Goal: Task Accomplishment & Management: Manage account settings

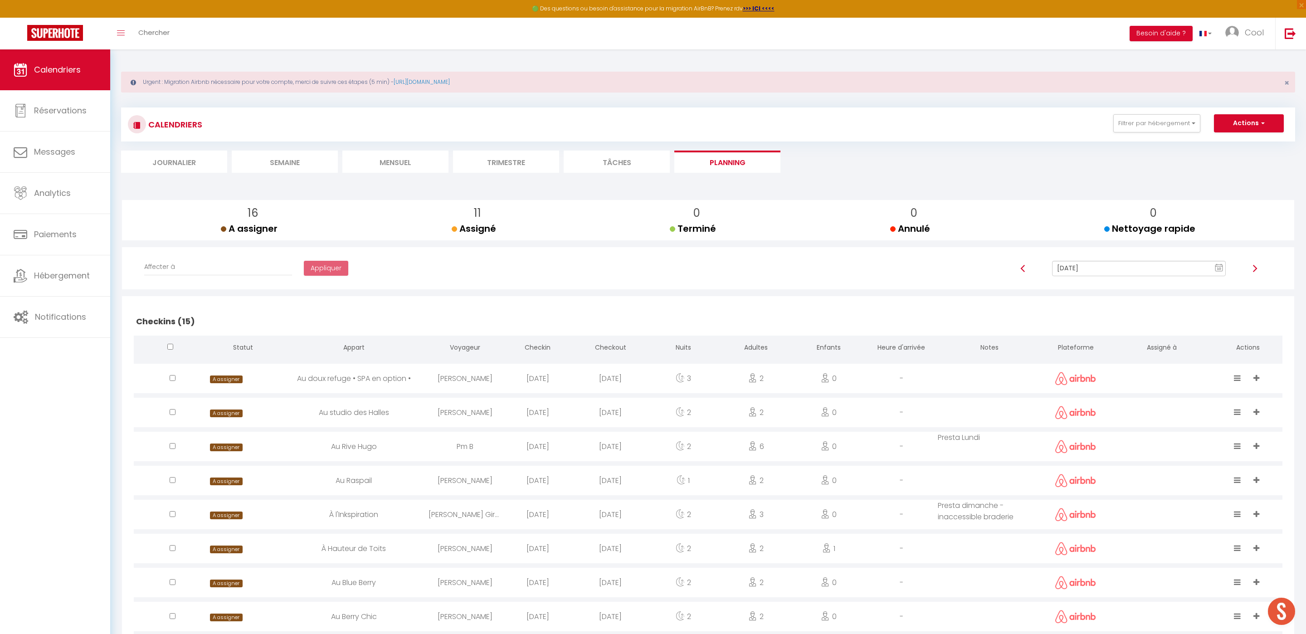
click at [1085, 272] on input "[DATE]" at bounding box center [1139, 268] width 174 height 15
click at [1213, 336] on td "11" at bounding box center [1213, 331] width 15 height 15
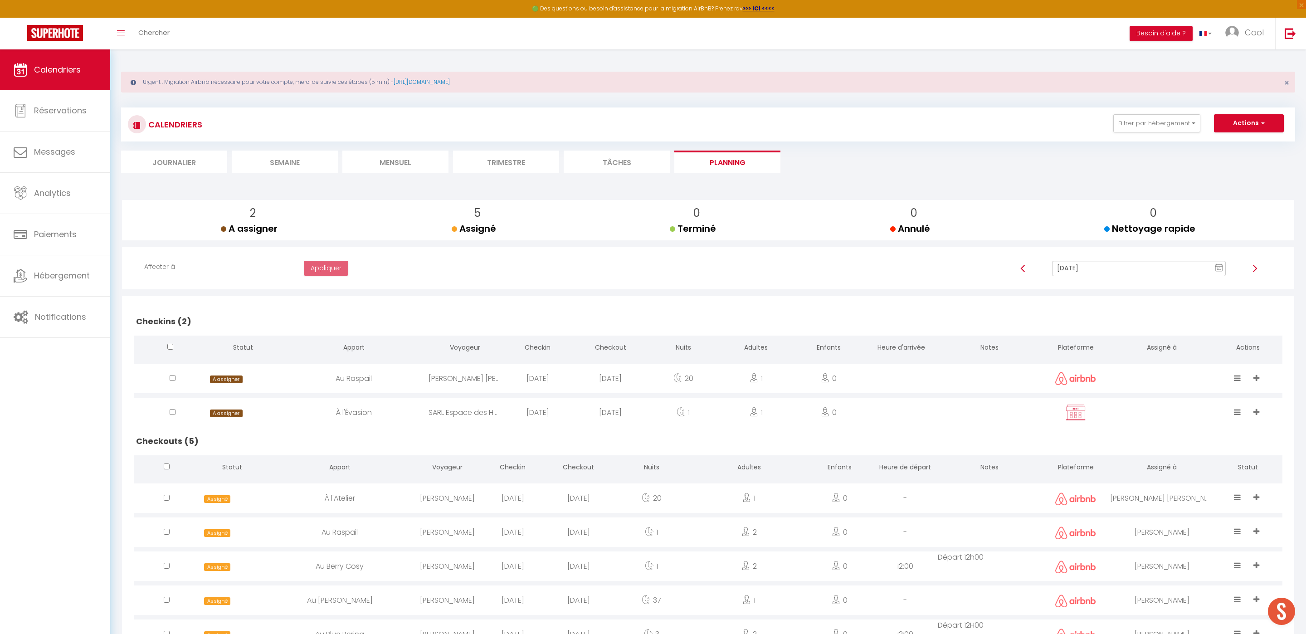
click at [1098, 269] on input "[DATE]" at bounding box center [1139, 268] width 174 height 15
click at [1166, 344] on td "15" at bounding box center [1169, 346] width 15 height 15
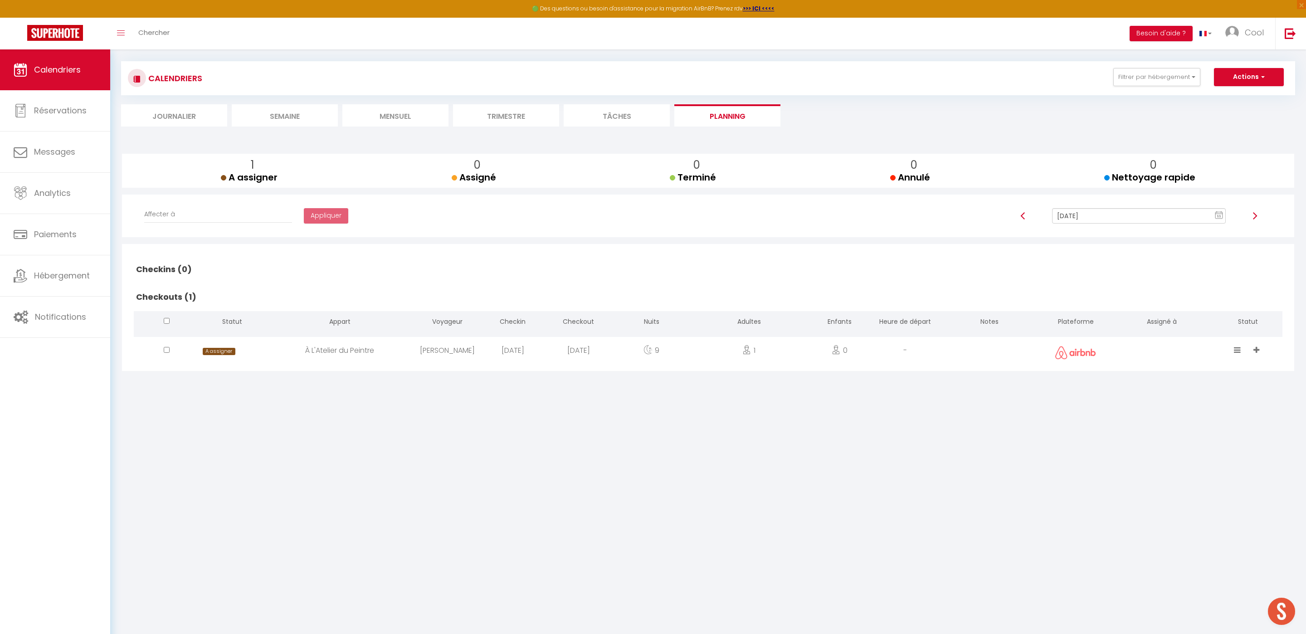
scroll to position [49, 0]
click at [1126, 215] on input "[DATE]" at bounding box center [1139, 212] width 174 height 15
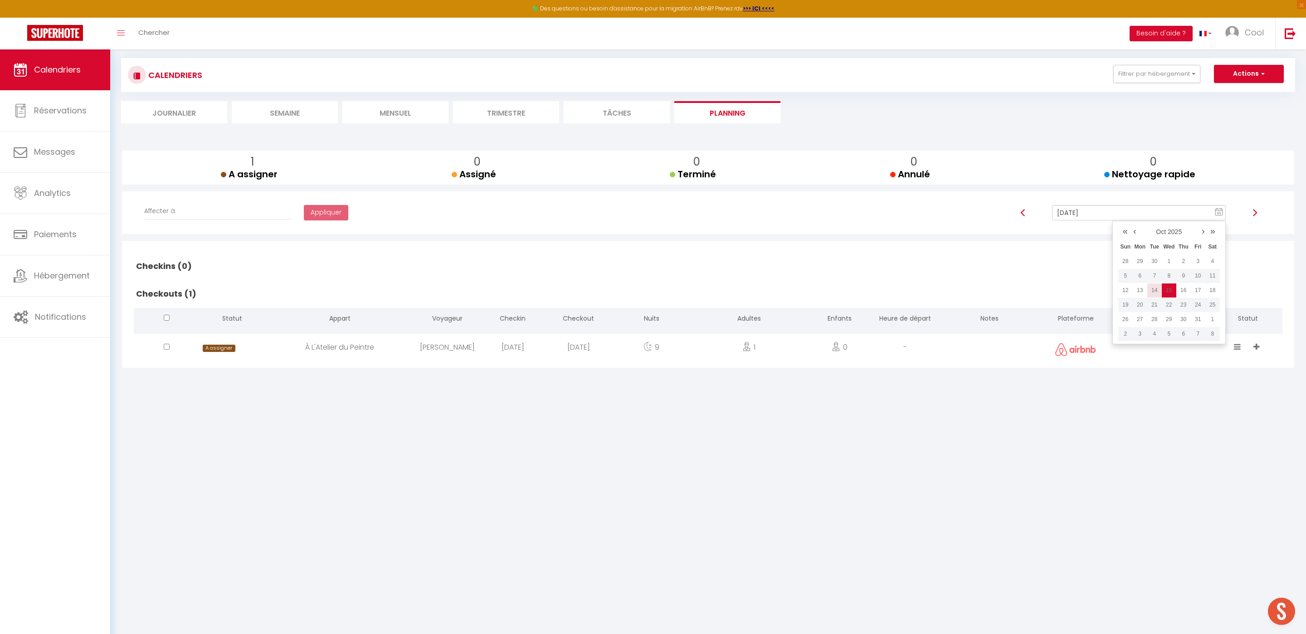
click at [1157, 293] on td "14" at bounding box center [1155, 290] width 15 height 15
click at [1078, 209] on input "[DATE]" at bounding box center [1139, 212] width 174 height 15
click at [1187, 288] on td "16" at bounding box center [1184, 290] width 15 height 15
type input "[DATE]"
select select
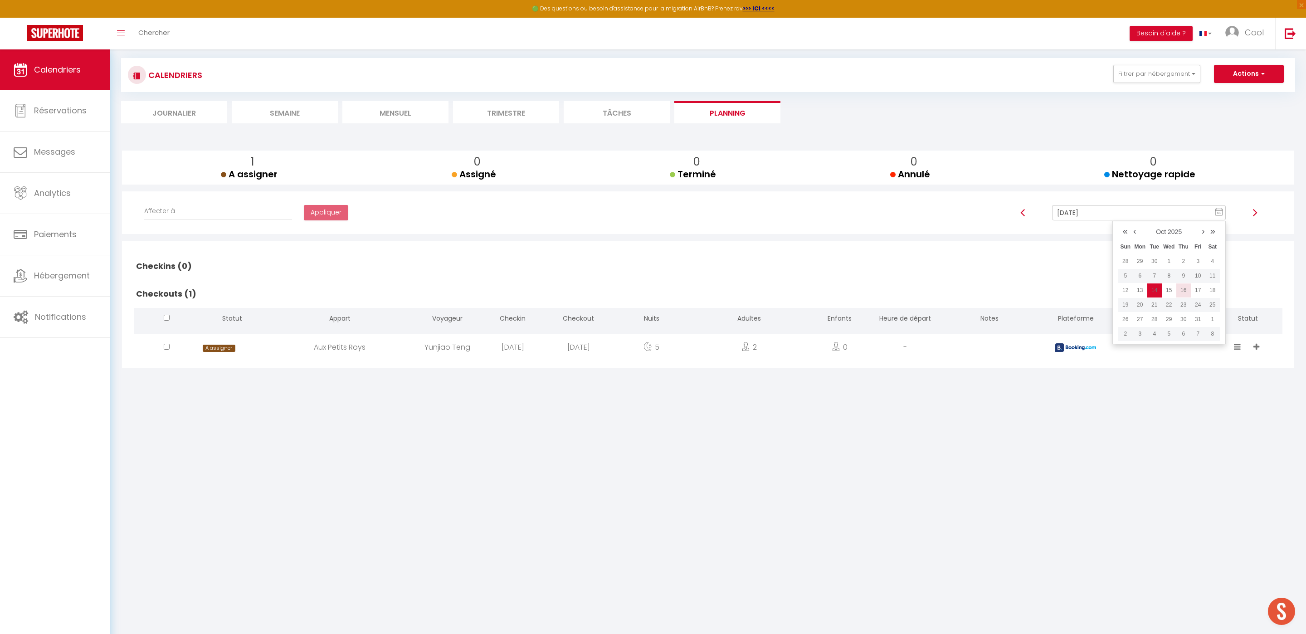
select select
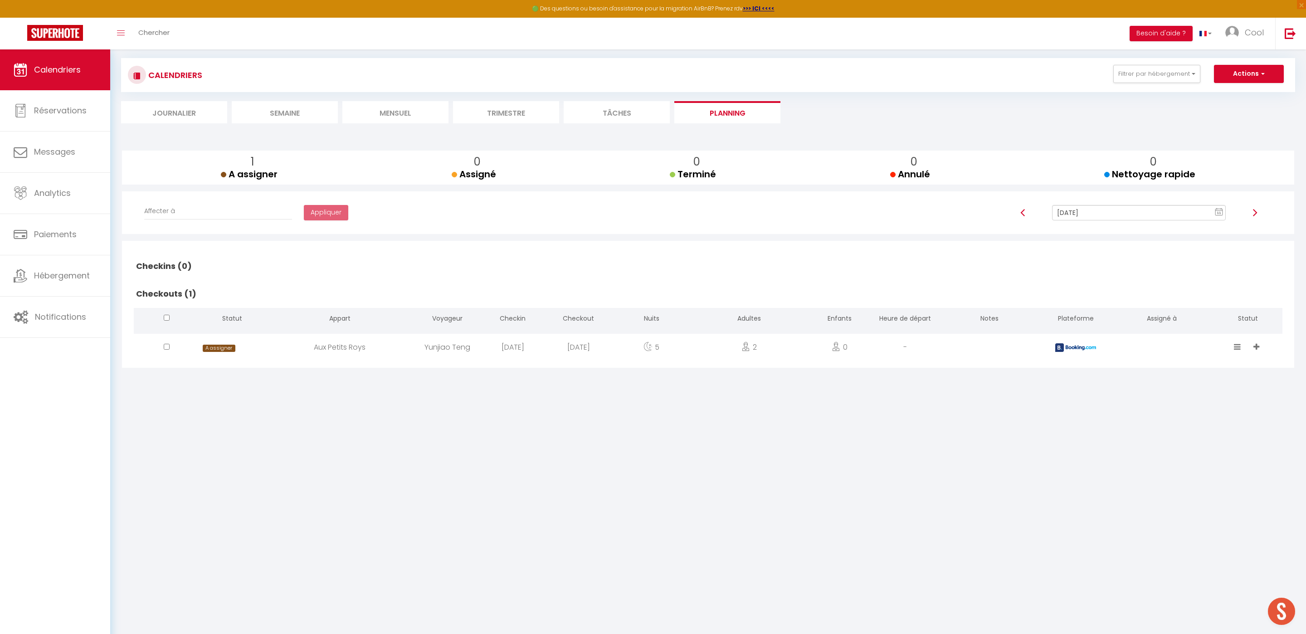
select select
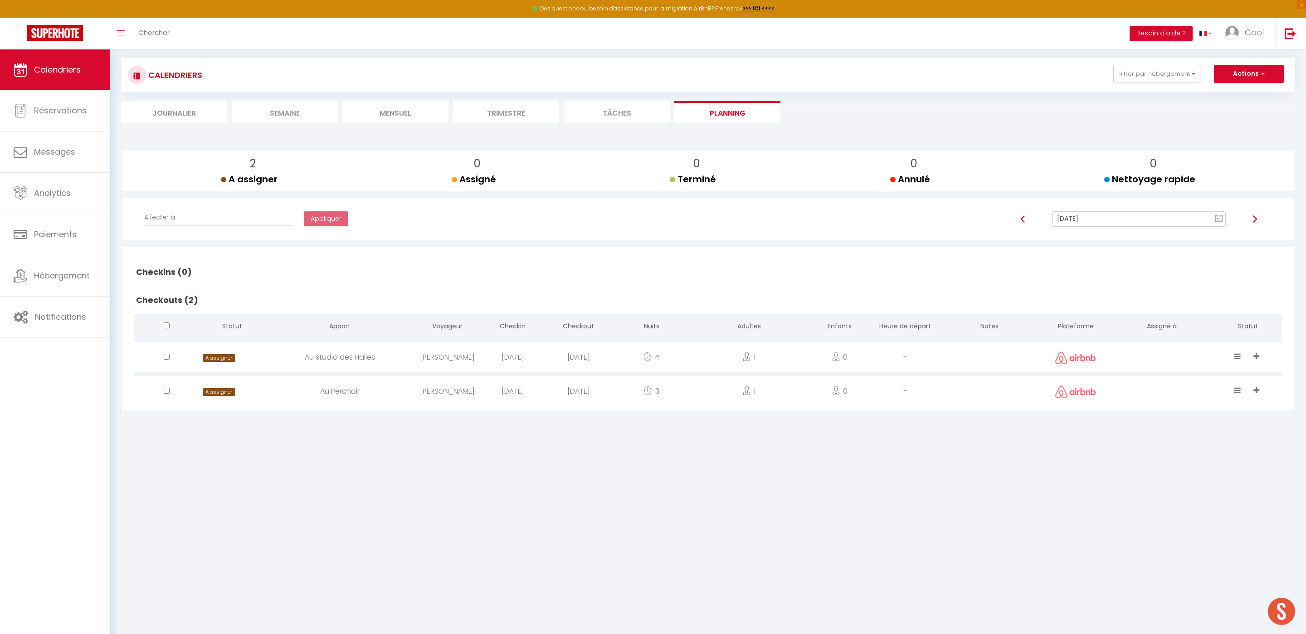
click at [1166, 353] on div at bounding box center [1161, 356] width 103 height 29
select select "0"
select select "1"
select select
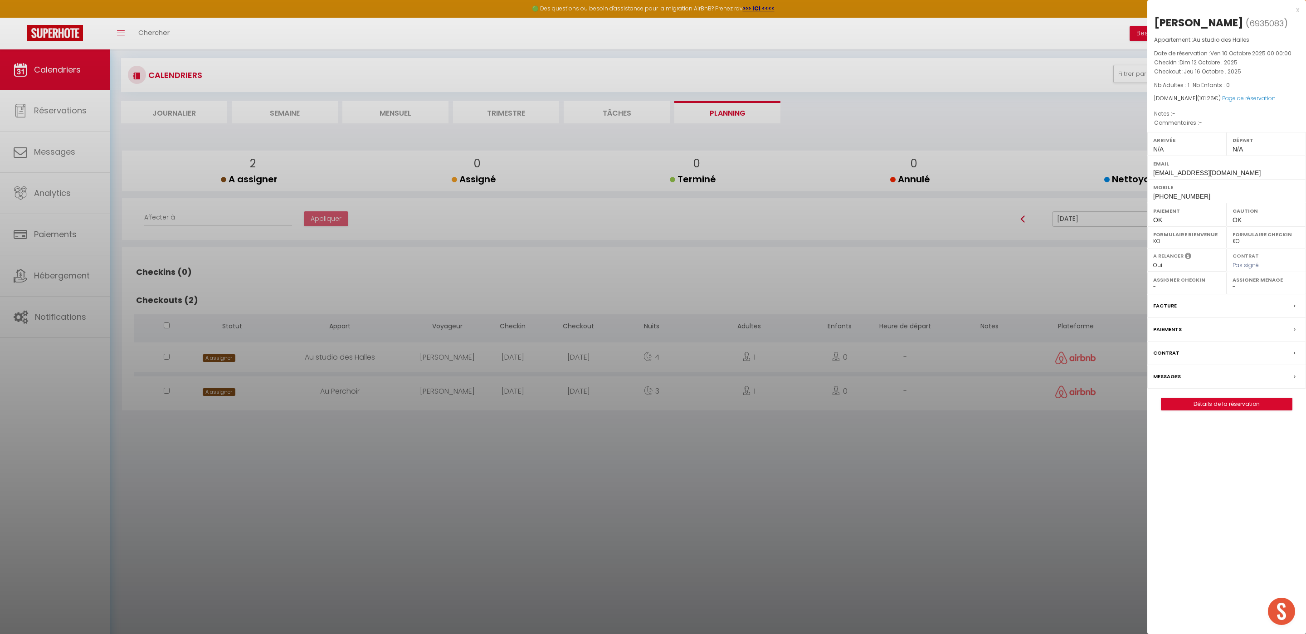
click at [1247, 290] on select "-" at bounding box center [1267, 287] width 68 height 8
select select "49444"
click at [1233, 284] on select "- [PERSON_NAME] Périgord [PERSON_NAME] Imorou [PERSON_NAME] [PERSON_NAME] [PERS…" at bounding box center [1267, 287] width 68 height 8
click at [1113, 394] on div at bounding box center [653, 317] width 1306 height 634
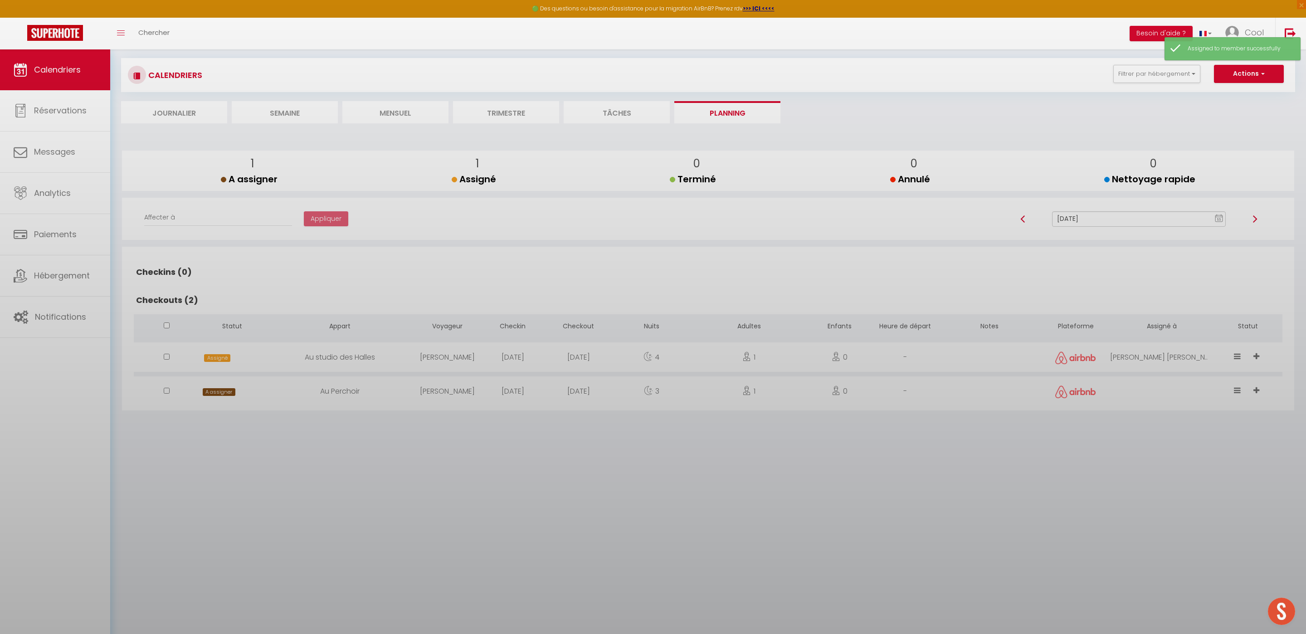
click at [1184, 401] on body "🟢 Des questions ou besoin d'assistance pour la migration AirBnB? Prenez rdv >>>…" at bounding box center [653, 317] width 1306 height 634
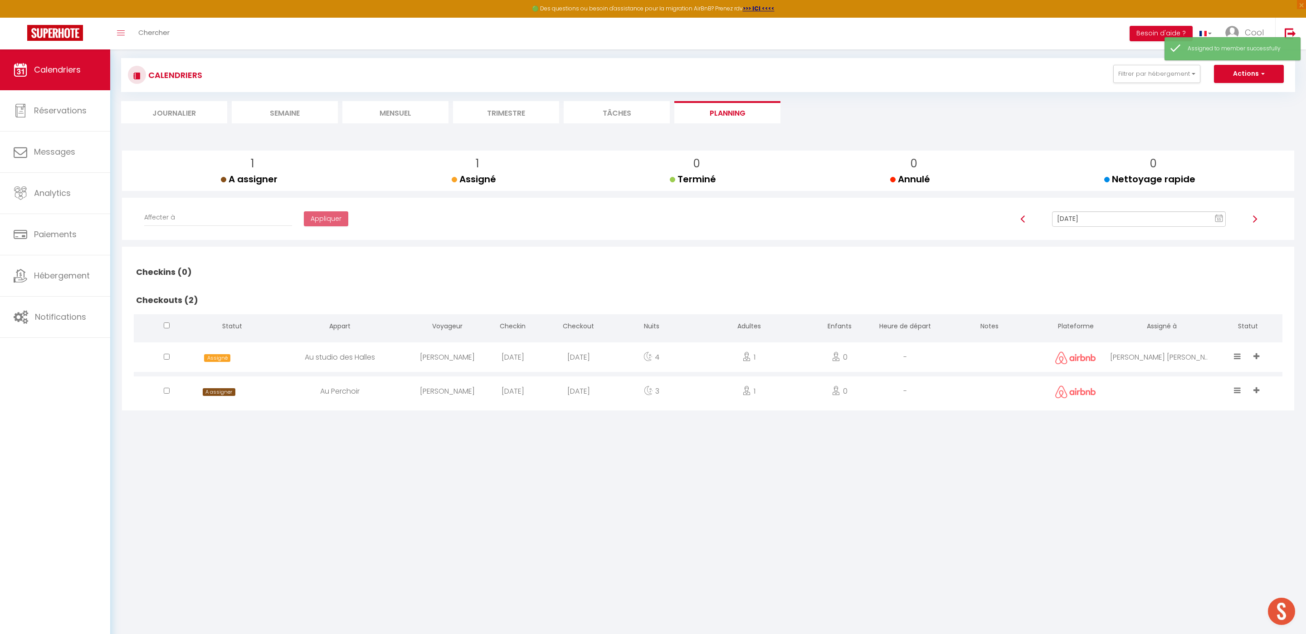
click at [1155, 398] on div at bounding box center [1161, 390] width 103 height 29
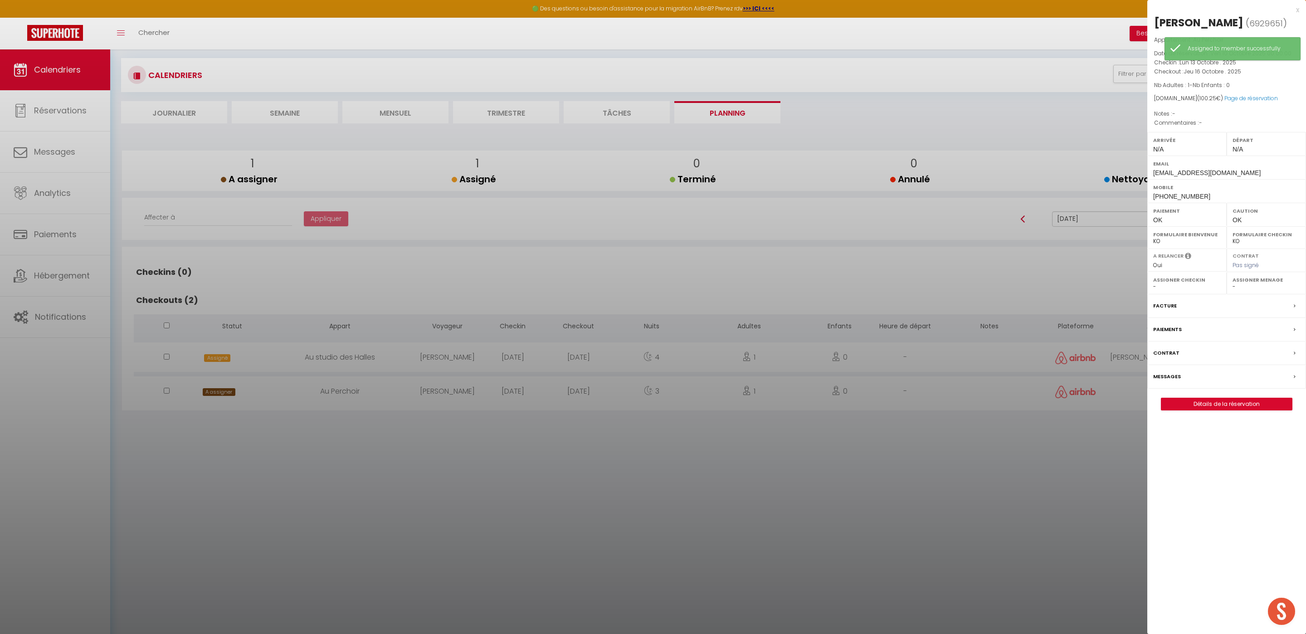
click at [1243, 293] on div "Assigner Menage - [PERSON_NAME] Périgord [PERSON_NAME] Imorou [PERSON_NAME] [PE…" at bounding box center [1266, 283] width 79 height 22
click at [1241, 288] on select "- [PERSON_NAME] Périgord [PERSON_NAME] Imorou [PERSON_NAME] [PERSON_NAME] [PERS…" at bounding box center [1267, 287] width 68 height 8
select select "49444"
click at [1233, 284] on select "- [PERSON_NAME] Périgord [PERSON_NAME] Imorou [PERSON_NAME] [PERSON_NAME] [PERS…" at bounding box center [1267, 287] width 68 height 8
click at [1020, 240] on div at bounding box center [653, 317] width 1306 height 634
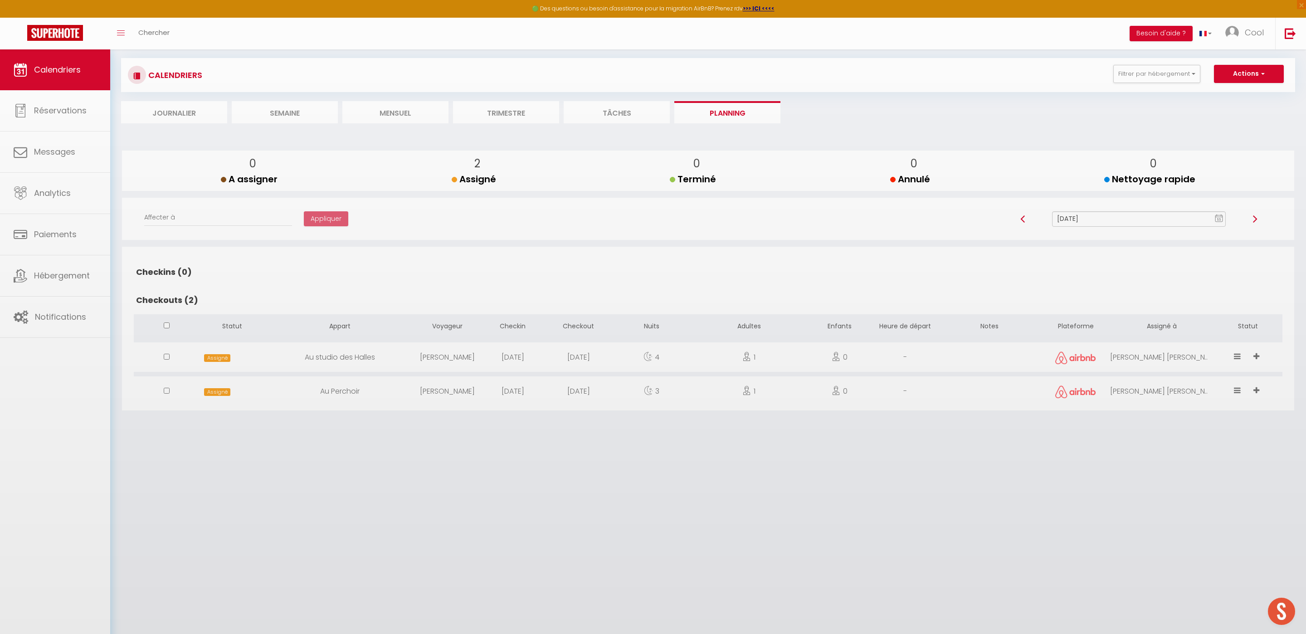
click at [1102, 215] on input "[DATE]" at bounding box center [1139, 218] width 174 height 15
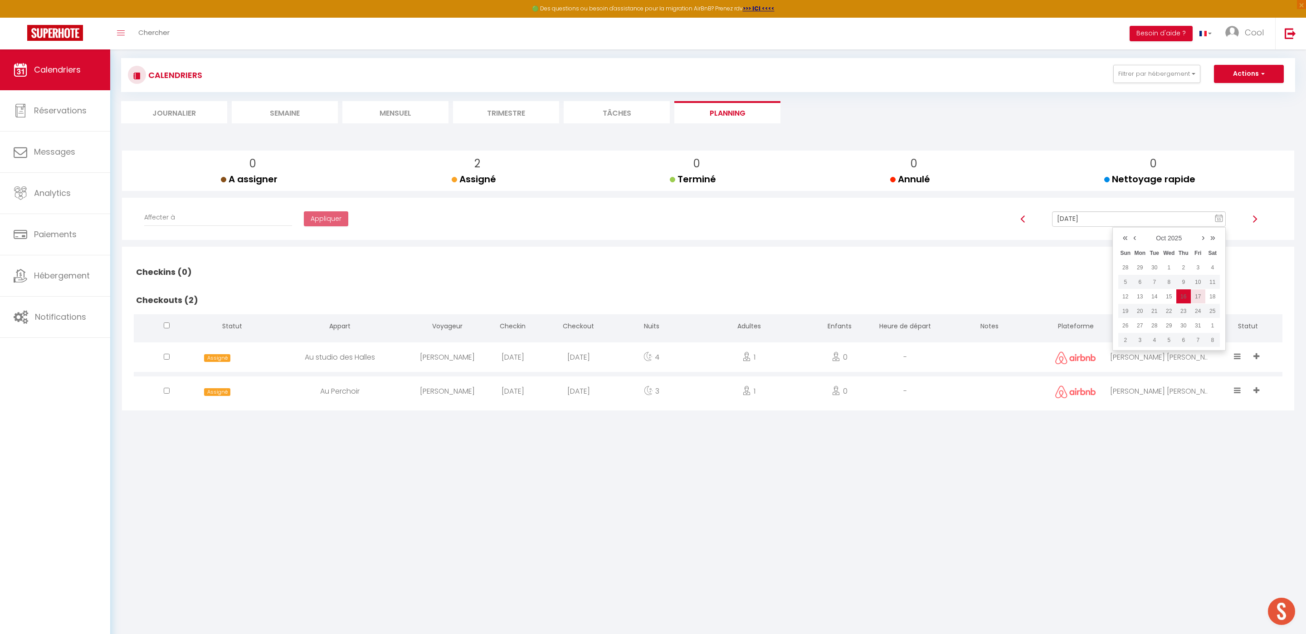
click at [1201, 298] on td "17" at bounding box center [1198, 296] width 15 height 15
type input "[DATE]"
checkbox input "false"
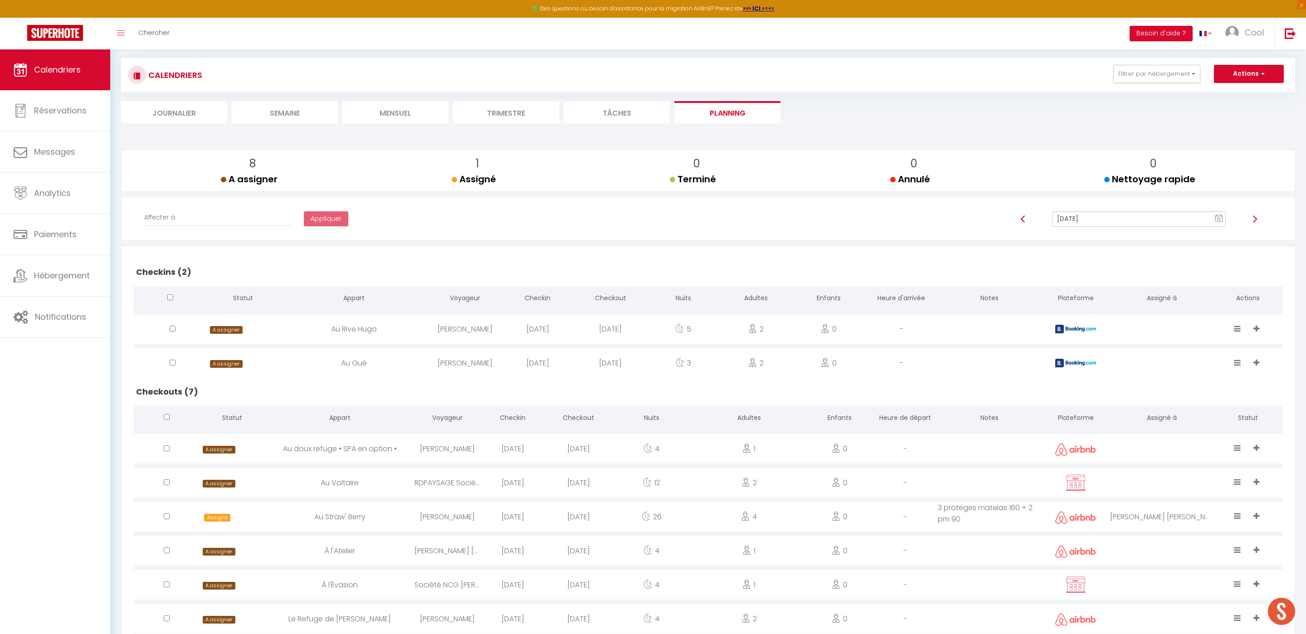
scroll to position [108, 0]
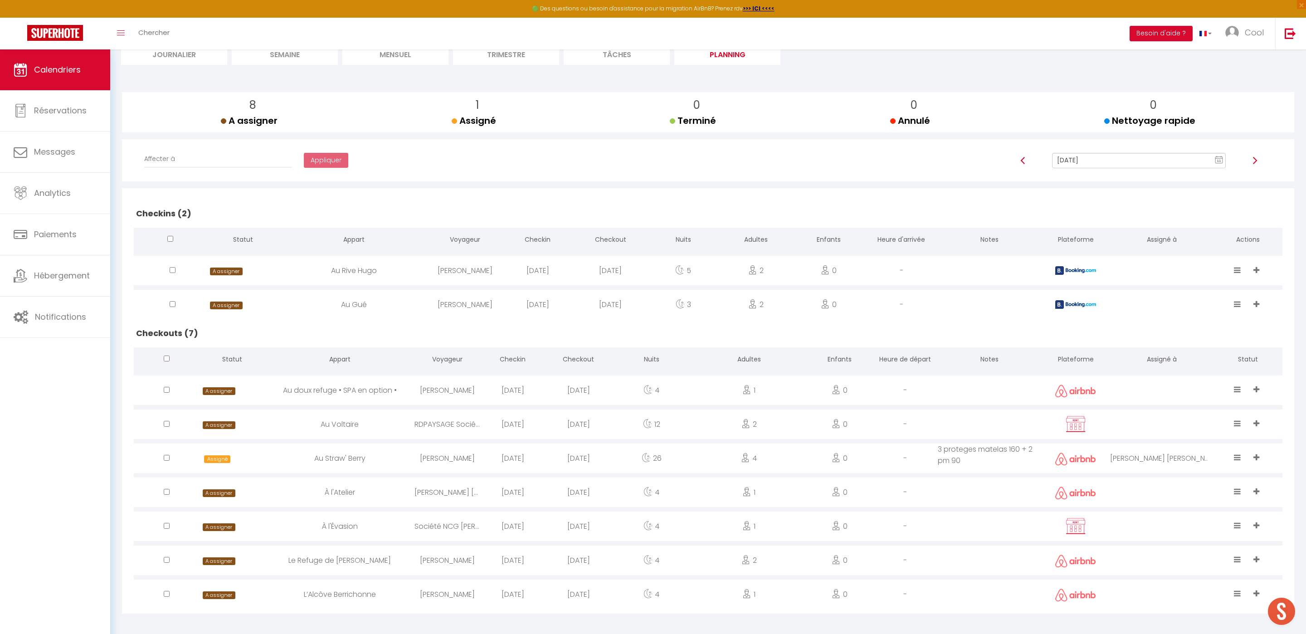
click at [1149, 392] on div at bounding box center [1161, 390] width 103 height 29
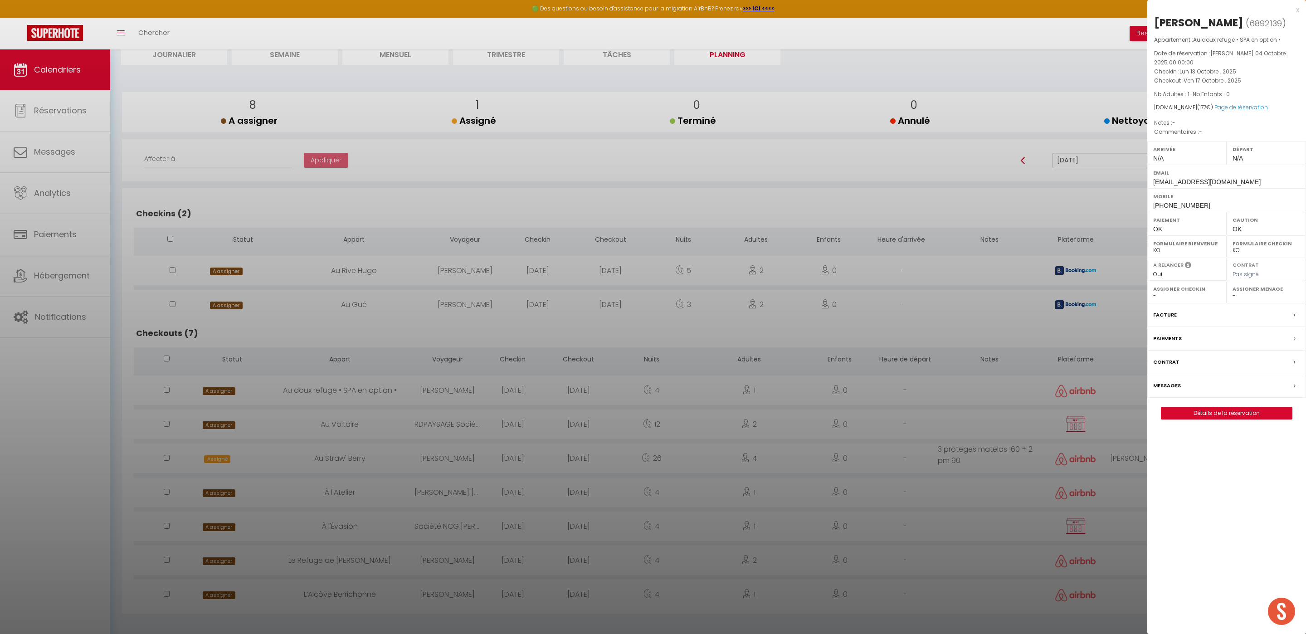
click at [1254, 292] on select "- [PERSON_NAME] Périgord [PERSON_NAME] Imorou [PERSON_NAME] [PERSON_NAME] [PERS…" at bounding box center [1267, 296] width 68 height 8
select select "49444"
click at [1233, 292] on select "- [PERSON_NAME] Périgord [PERSON_NAME] Imorou [PERSON_NAME] [PERSON_NAME] [PERS…" at bounding box center [1267, 296] width 68 height 8
click at [840, 539] on div at bounding box center [653, 317] width 1306 height 634
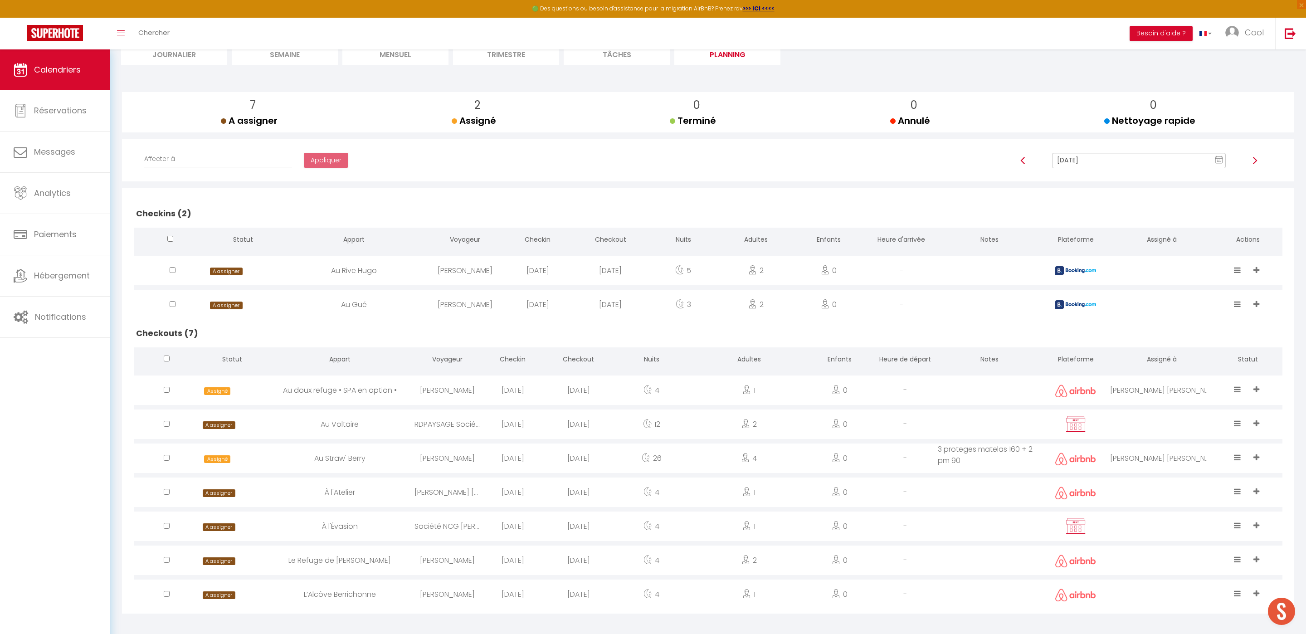
click at [1166, 424] on div at bounding box center [1161, 424] width 103 height 29
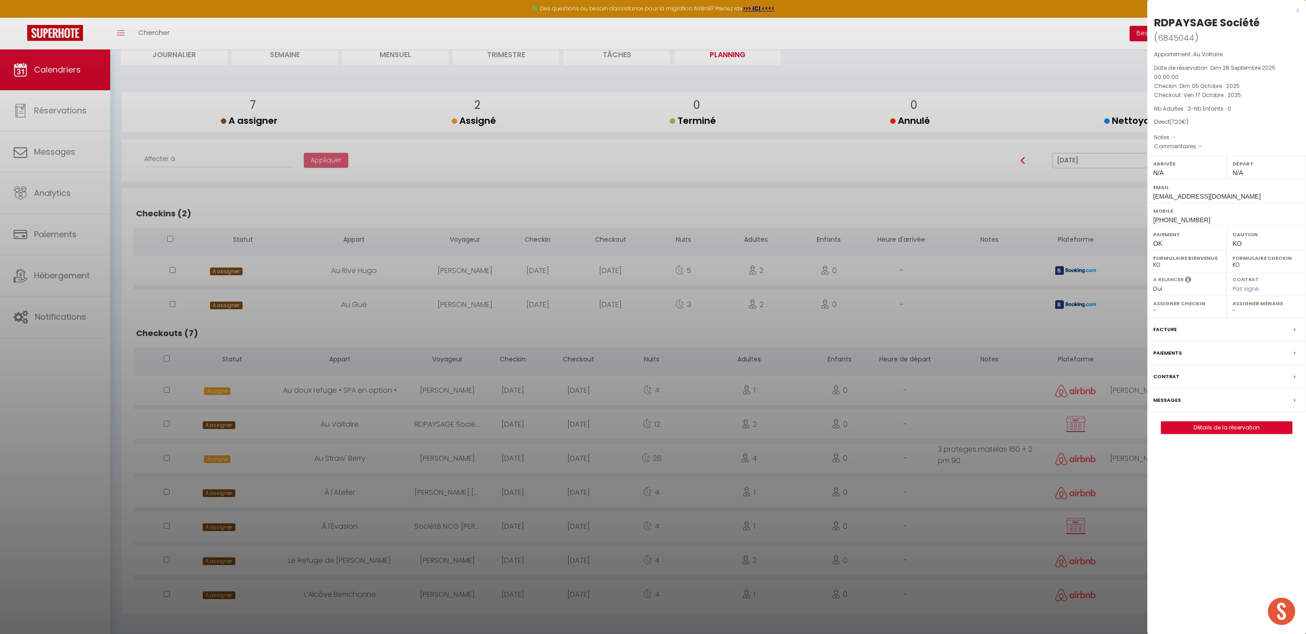
click at [1237, 308] on label "Assigner Menage" at bounding box center [1267, 303] width 68 height 9
click at [1237, 313] on select "- [PERSON_NAME] Périgord [PERSON_NAME] Imorou [PERSON_NAME] [PERSON_NAME] [PERS…" at bounding box center [1267, 310] width 68 height 8
select select "44963"
click at [1233, 308] on select "- [PERSON_NAME] Périgord [PERSON_NAME] Imorou [PERSON_NAME] [PERSON_NAME] [PERS…" at bounding box center [1267, 310] width 68 height 8
click at [945, 462] on div at bounding box center [653, 317] width 1306 height 634
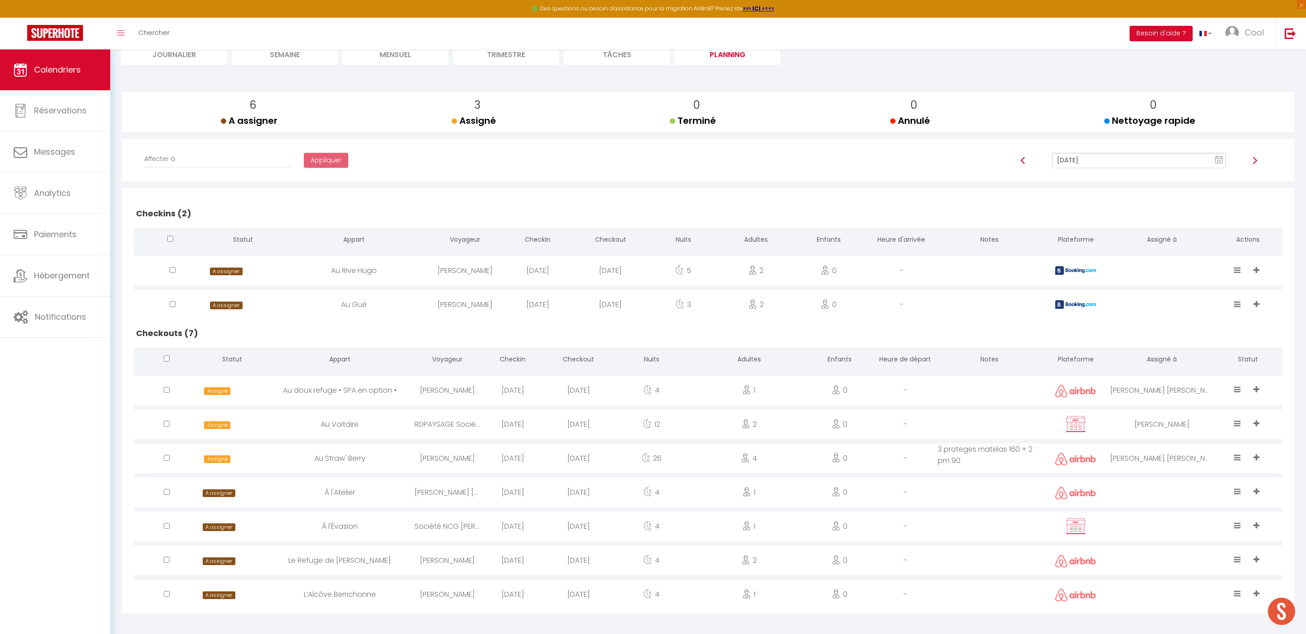
click at [1130, 549] on div at bounding box center [1161, 560] width 103 height 29
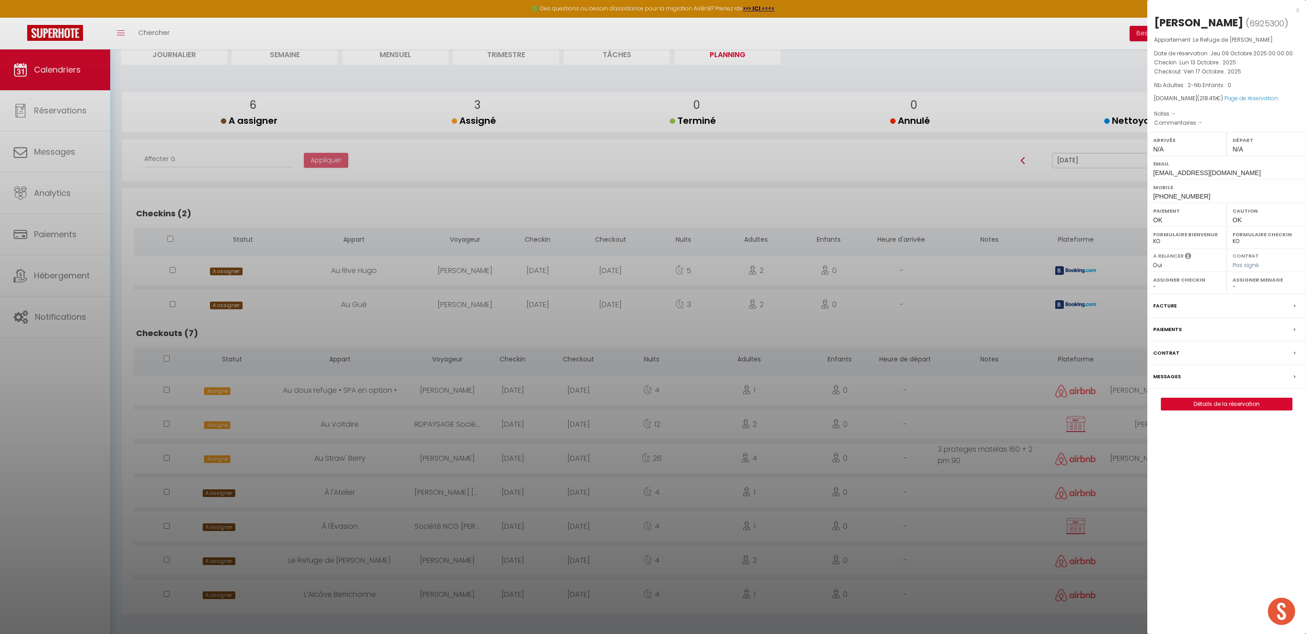
click at [1245, 288] on select "- [PERSON_NAME] Périgord [PERSON_NAME] Imorou [PERSON_NAME] [PERSON_NAME] [PERS…" at bounding box center [1267, 287] width 68 height 8
select select "49444"
click at [1233, 284] on select "- [PERSON_NAME] Périgord [PERSON_NAME] Imorou [PERSON_NAME] [PERSON_NAME] [PERS…" at bounding box center [1267, 287] width 68 height 8
click at [1091, 581] on div at bounding box center [653, 317] width 1306 height 634
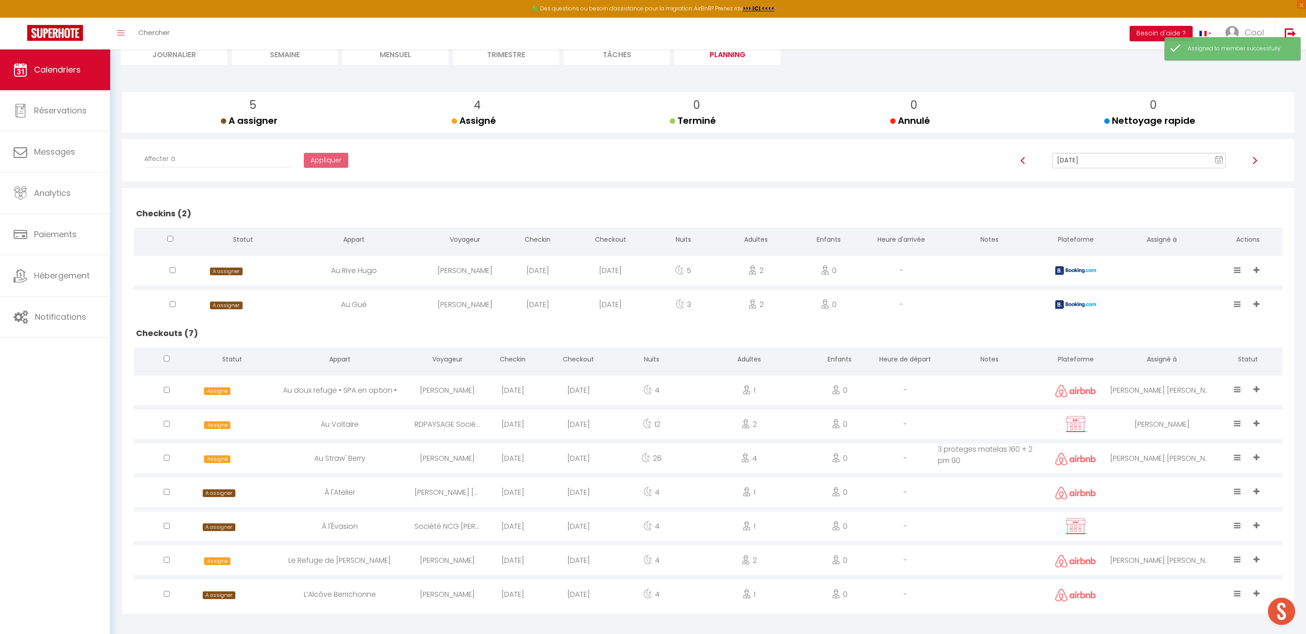
click at [1178, 582] on div at bounding box center [1161, 594] width 103 height 29
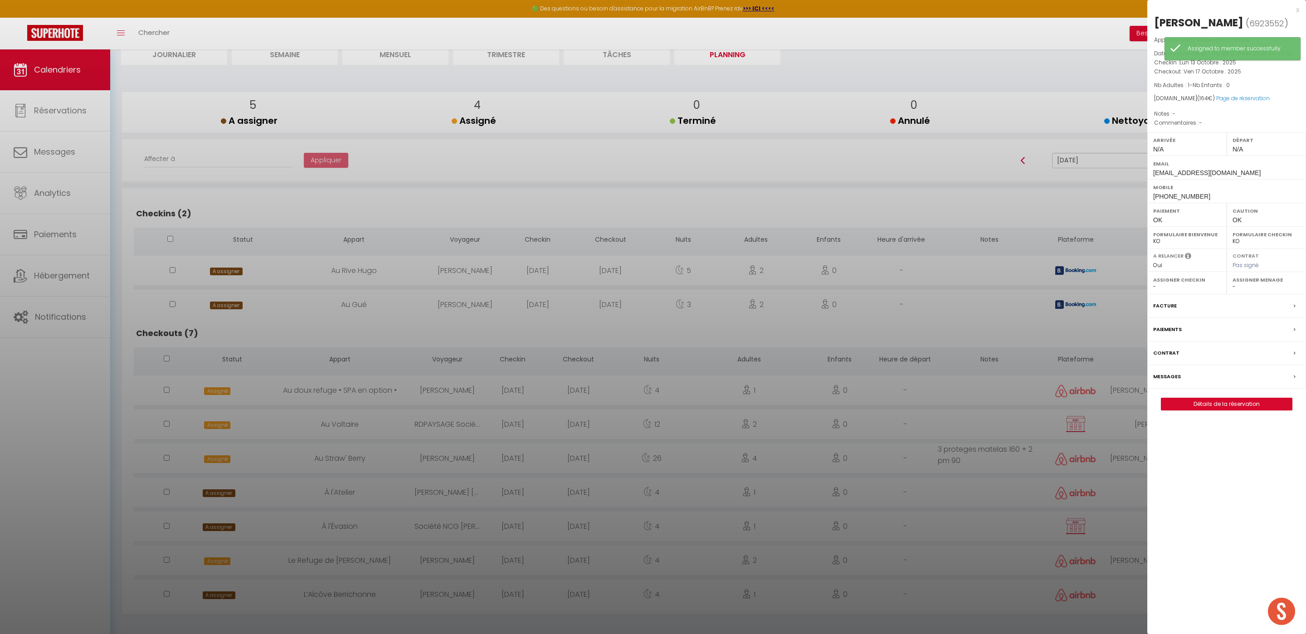
click at [1246, 291] on select "- [PERSON_NAME] Périgord [PERSON_NAME] Imorou [PERSON_NAME] [PERSON_NAME] [PERS…" at bounding box center [1267, 287] width 68 height 8
select select "49444"
click at [1233, 284] on select "- [PERSON_NAME] Périgord [PERSON_NAME] Imorou [PERSON_NAME] [PERSON_NAME] [PERS…" at bounding box center [1267, 287] width 68 height 8
click at [975, 520] on div at bounding box center [653, 317] width 1306 height 634
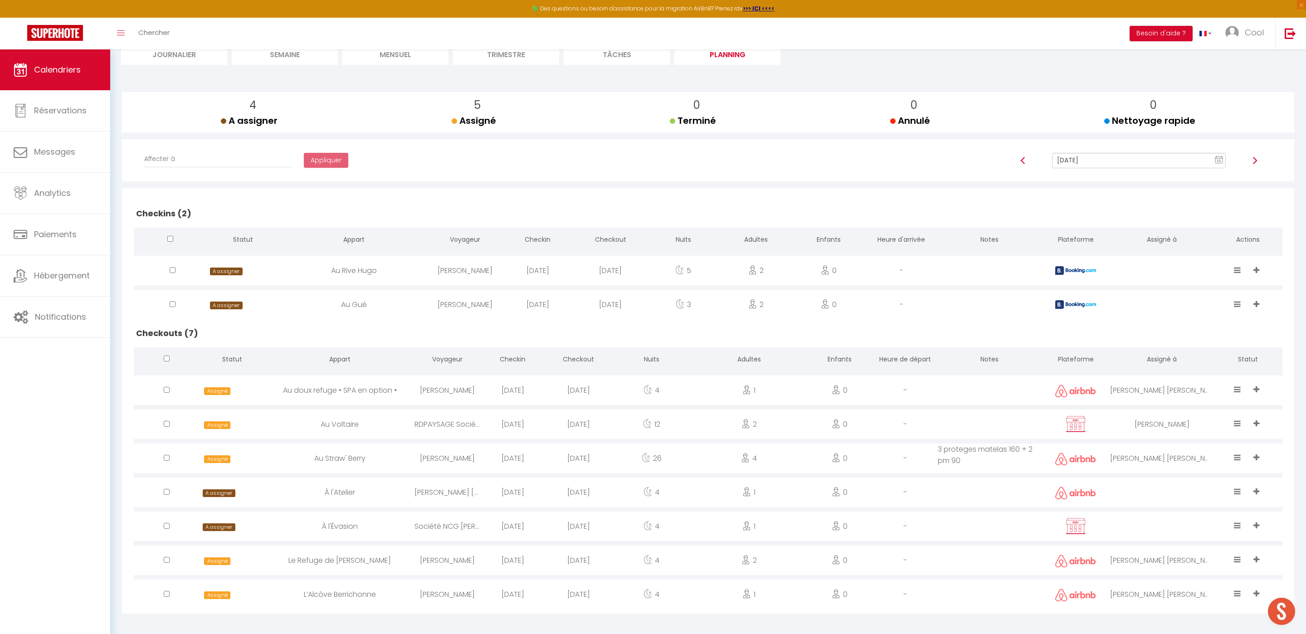
click at [1073, 159] on input "[DATE]" at bounding box center [1139, 160] width 174 height 15
click at [1213, 220] on td "11" at bounding box center [1213, 223] width 15 height 15
type input "[DATE]"
